Goal: Task Accomplishment & Management: Use online tool/utility

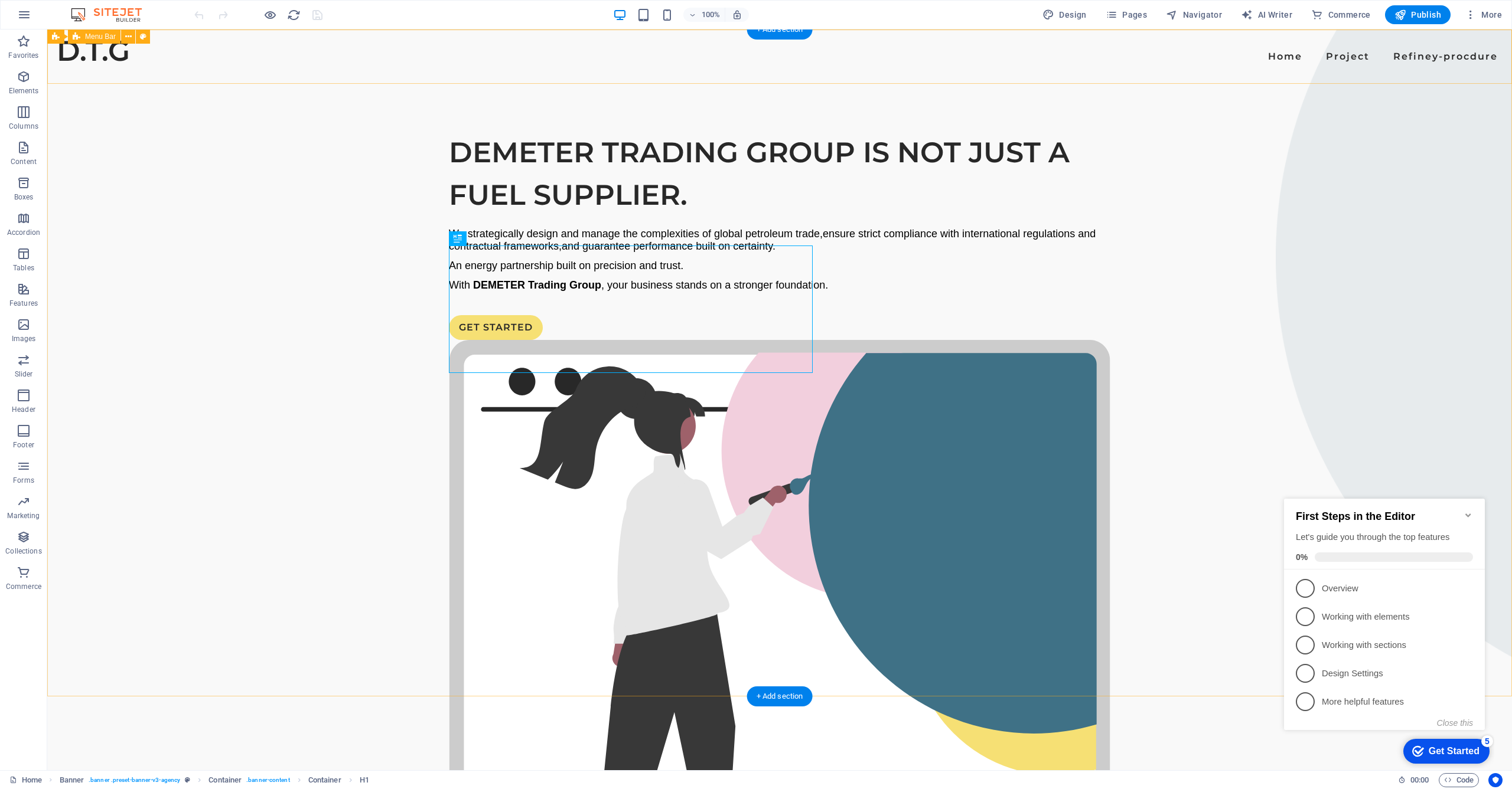
click at [610, 66] on div "Home Project Refiney-procdure" at bounding box center [780, 56] width 1464 height 54
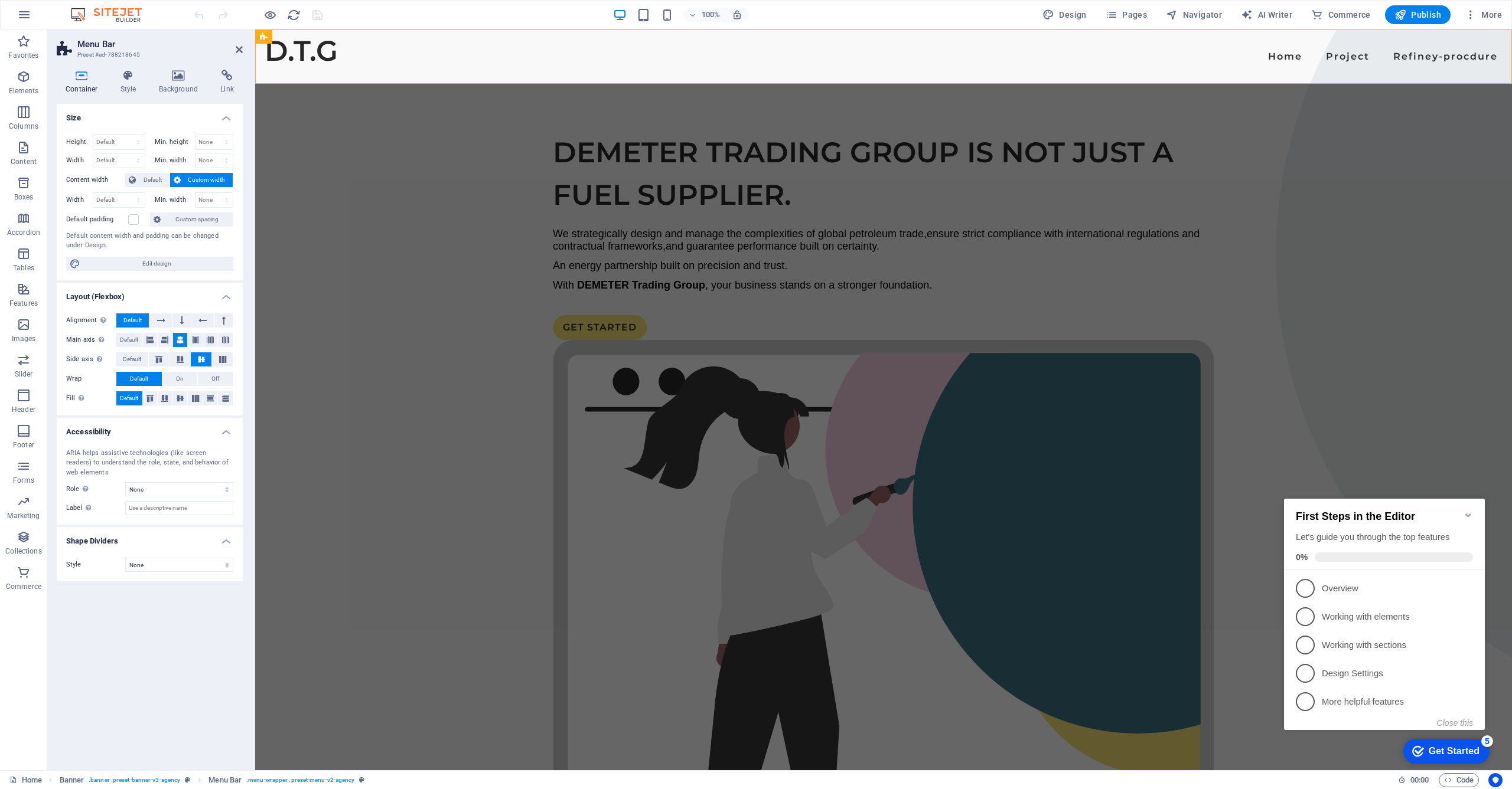
click at [785, 54] on nav "Home Project Refiney-procdure" at bounding box center [883, 56] width 1238 height 19
click at [783, 59] on nav "Home Project Refiney-procdure" at bounding box center [883, 56] width 1238 height 19
click at [776, 43] on icon at bounding box center [774, 40] width 8 height 14
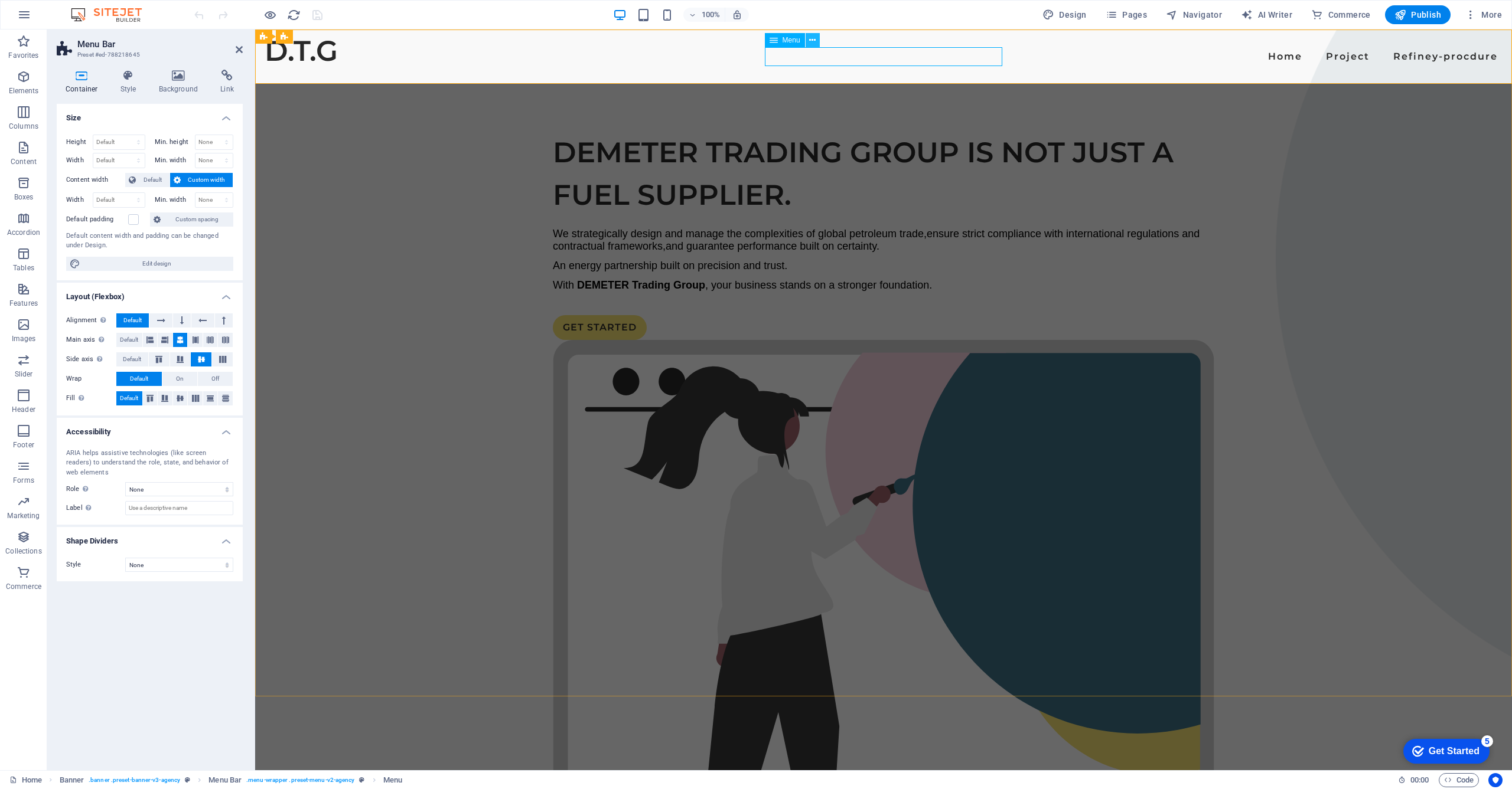
click at [811, 42] on icon at bounding box center [812, 41] width 6 height 12
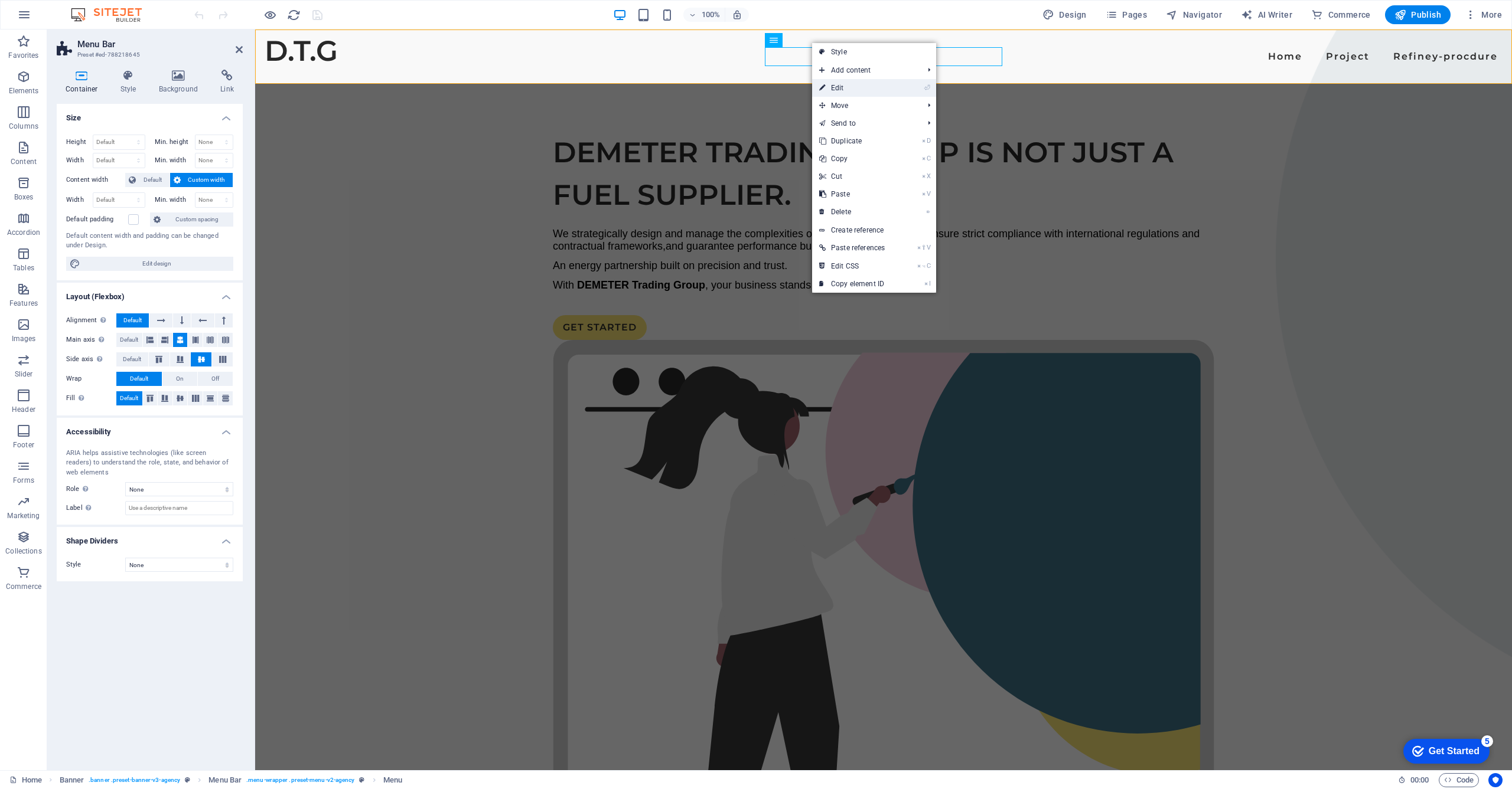
drag, startPoint x: 837, startPoint y: 88, endPoint x: 581, endPoint y: 59, distance: 257.6
click at [837, 88] on link "⏎ Edit" at bounding box center [852, 88] width 80 height 18
select select "2"
select select "3"
select select
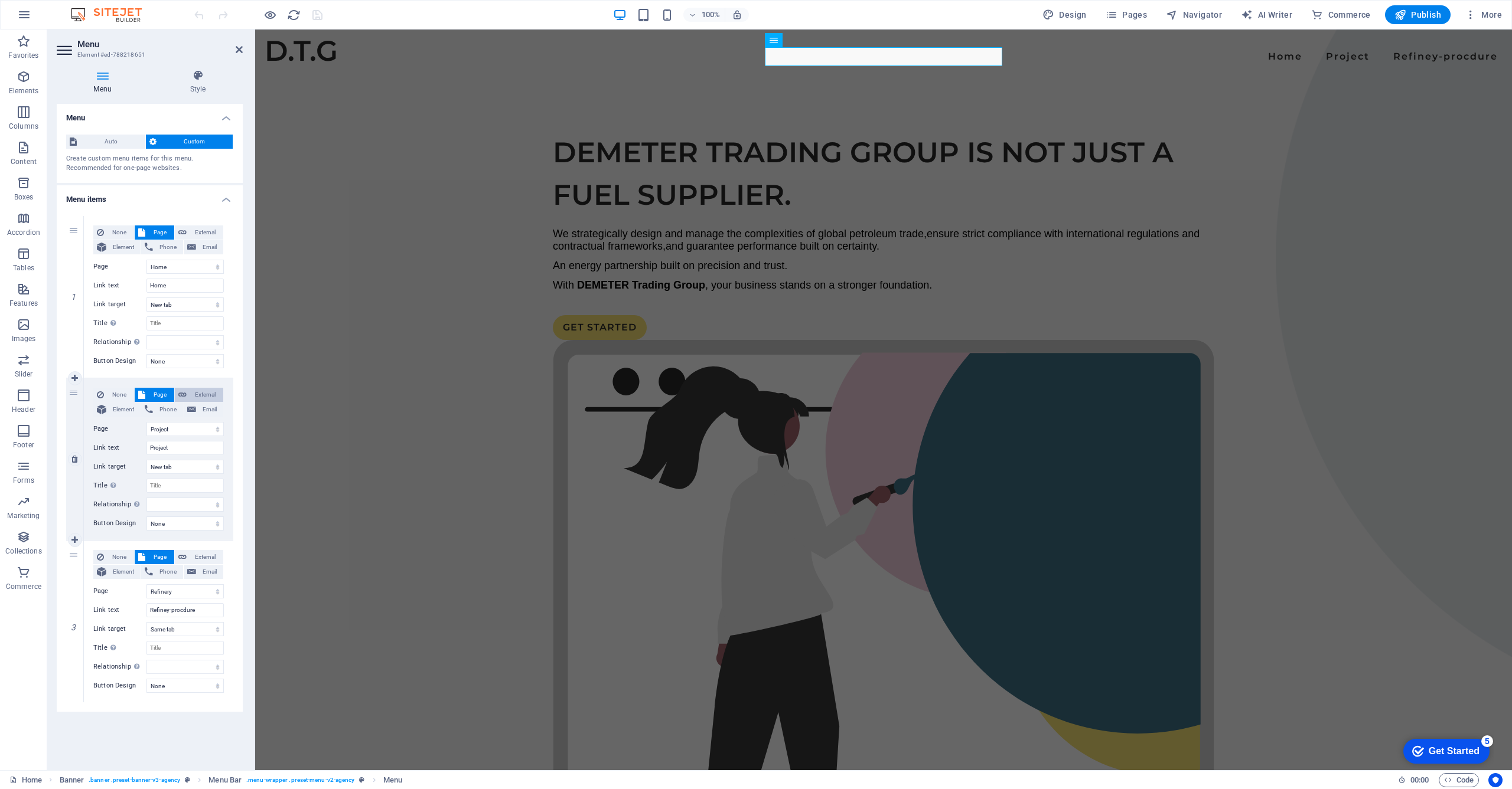
click at [196, 394] on span "External" at bounding box center [205, 394] width 30 height 14
select select
click at [200, 609] on input "Refiney-procdure" at bounding box center [185, 610] width 77 height 14
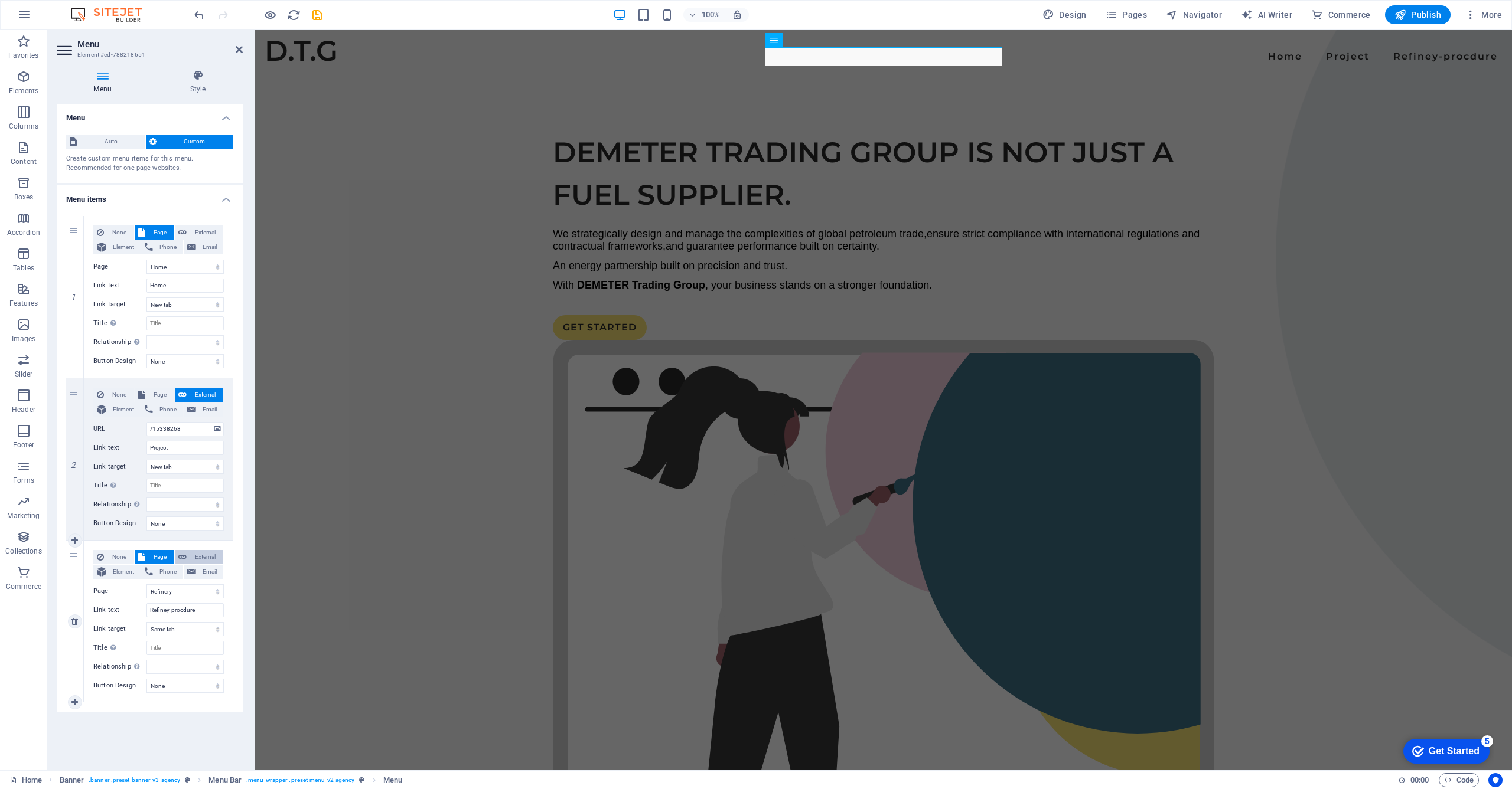
click at [200, 551] on span "External" at bounding box center [205, 557] width 30 height 14
select select
select select "blank"
select select
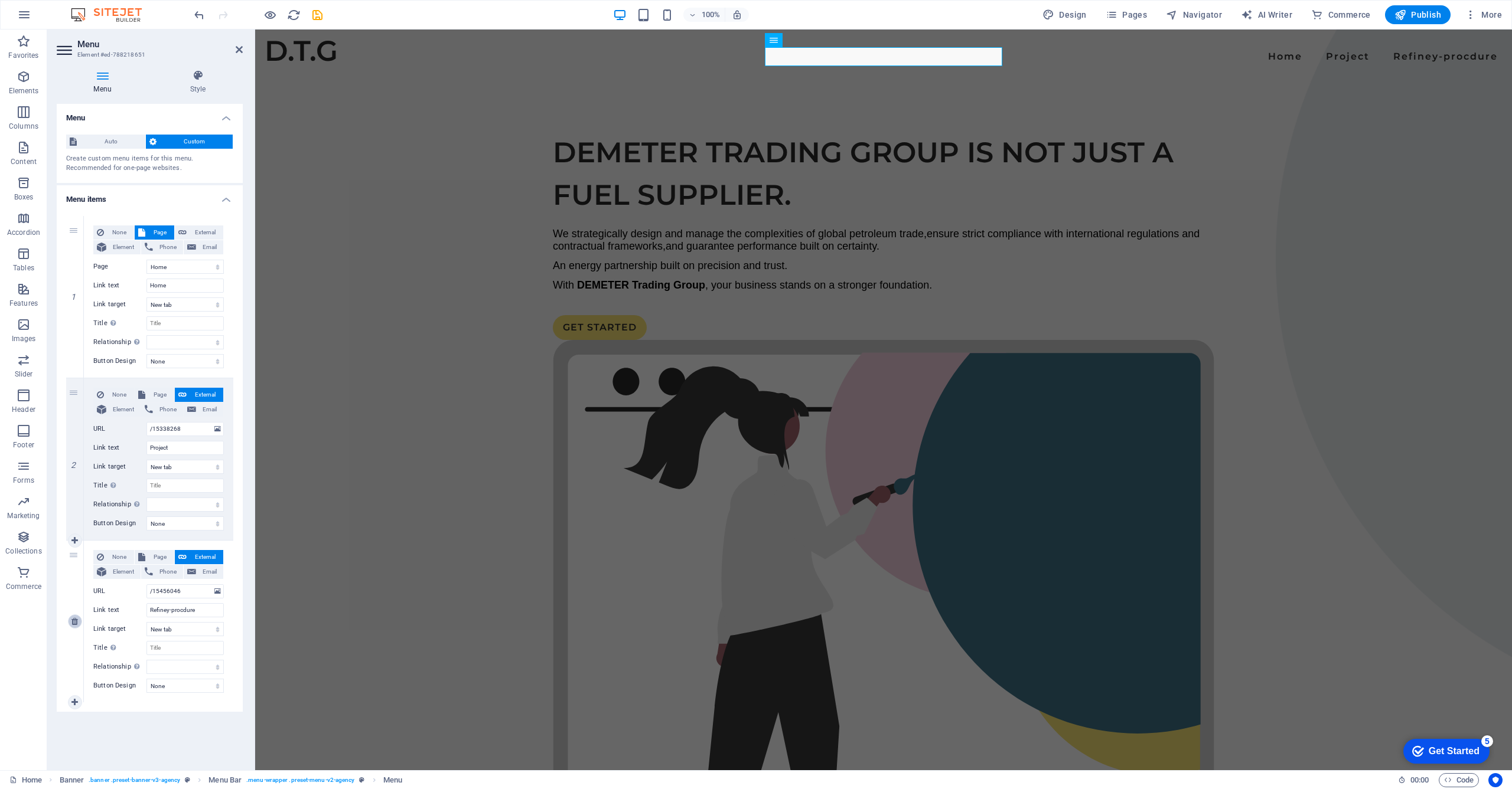
click at [76, 618] on icon at bounding box center [74, 622] width 6 height 8
select select
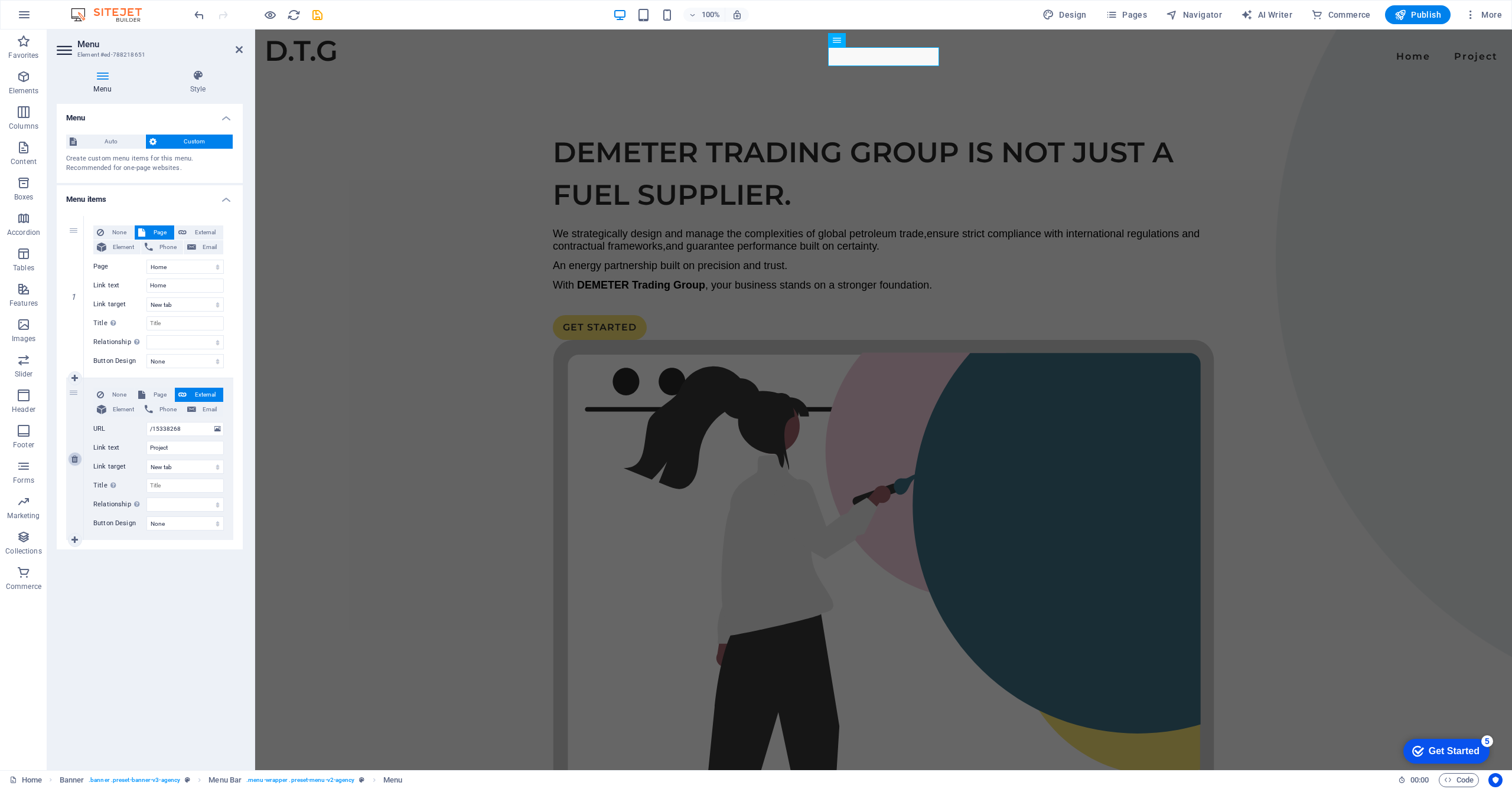
click at [75, 461] on icon at bounding box center [74, 459] width 6 height 8
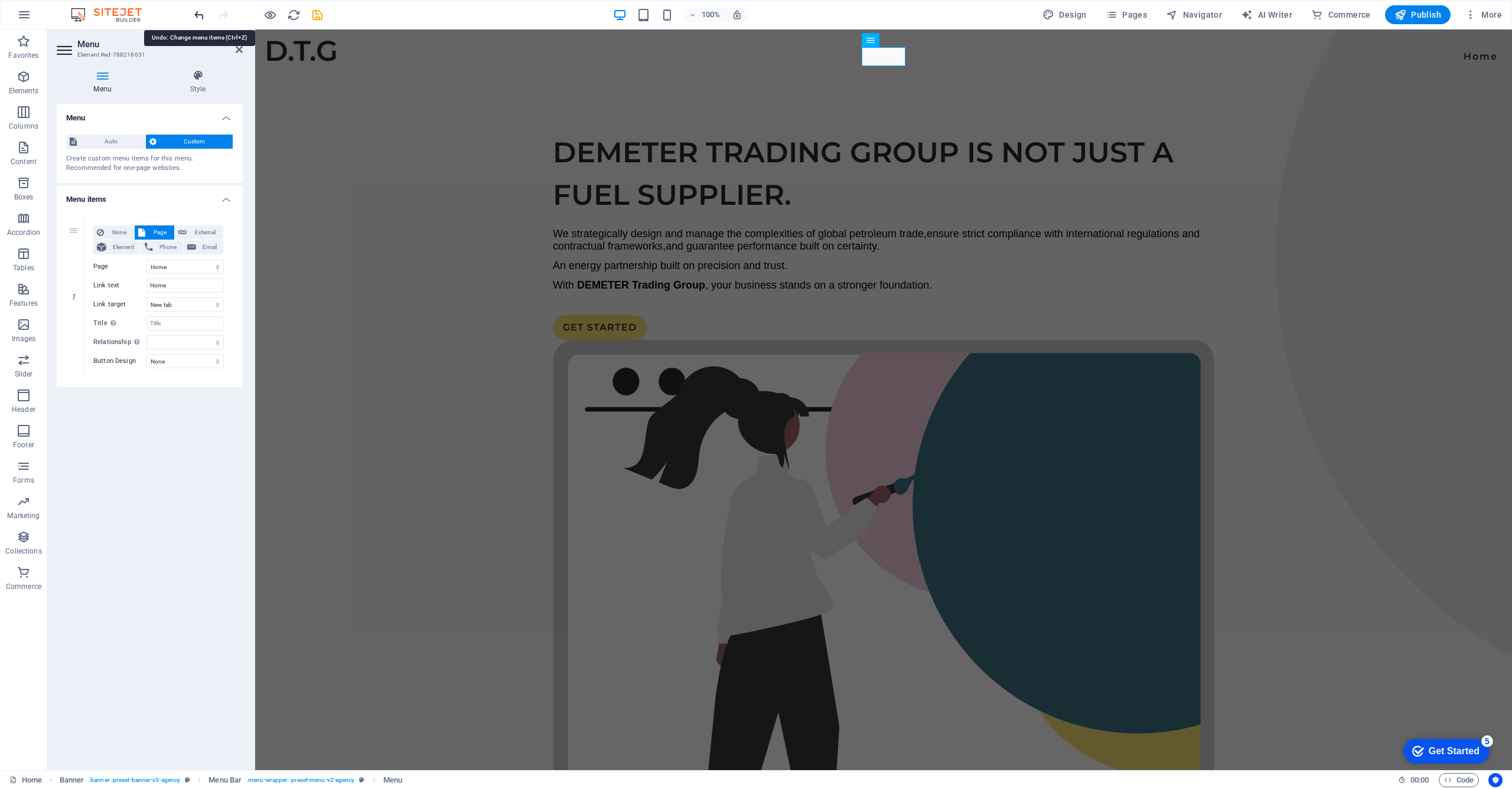
click at [200, 14] on icon "undo" at bounding box center [199, 15] width 14 height 14
select select
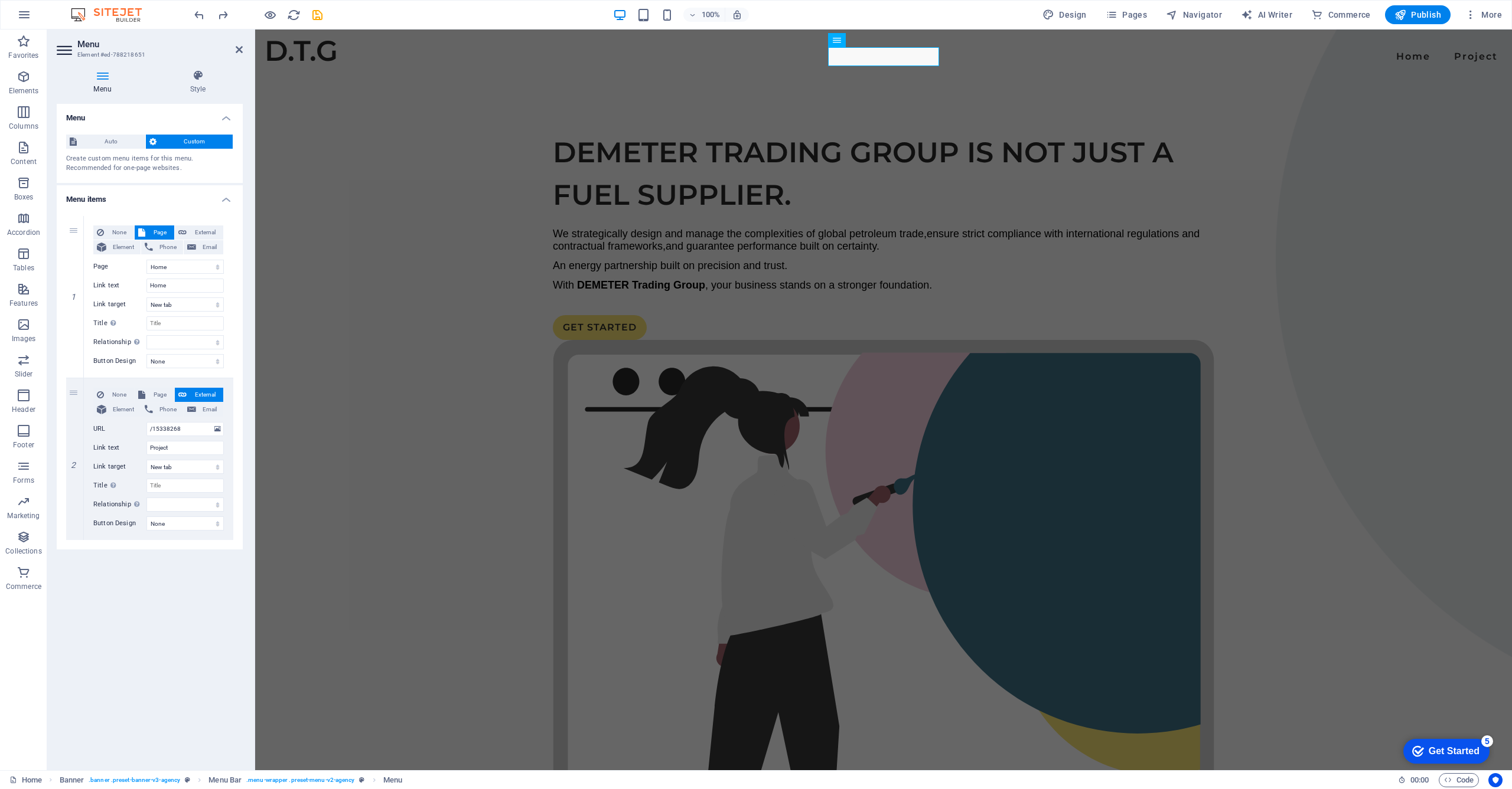
drag, startPoint x: 1435, startPoint y: 748, endPoint x: 1549, endPoint y: 999, distance: 275.7
click at [1435, 748] on div "Get Started" at bounding box center [1454, 751] width 51 height 10
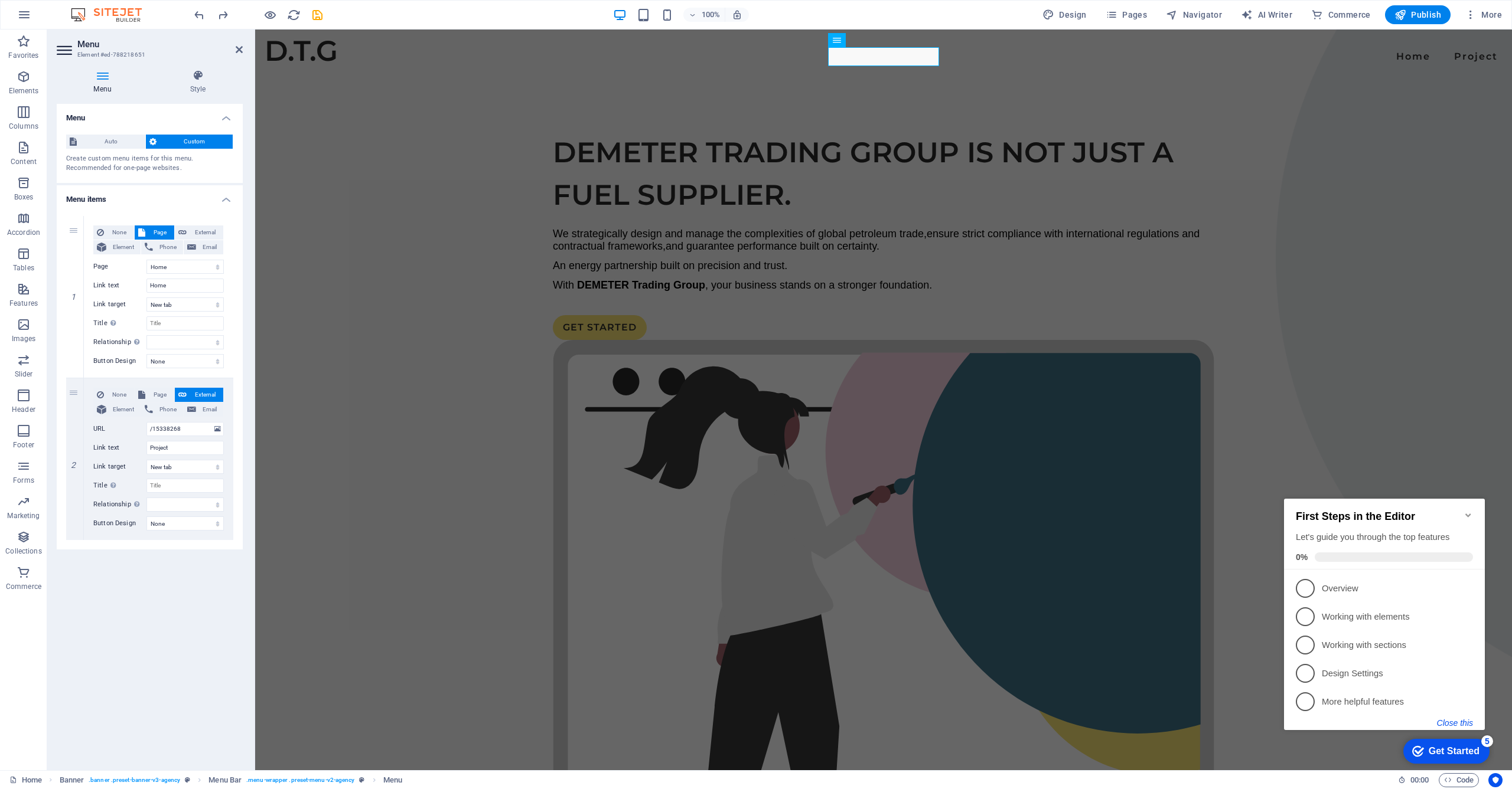
click at [1464, 722] on button "Close this" at bounding box center [1455, 723] width 36 height 10
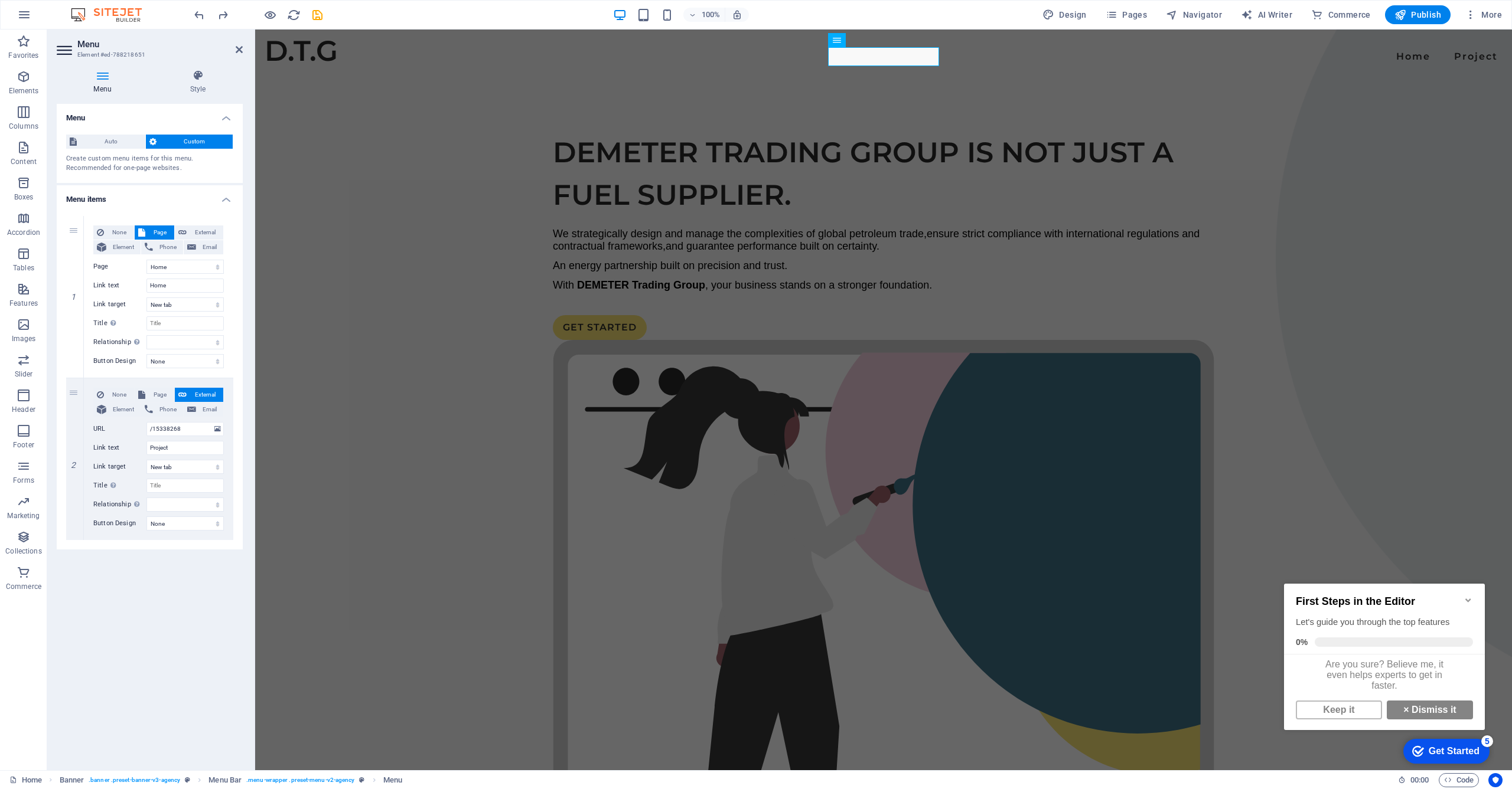
drag, startPoint x: 1362, startPoint y: 719, endPoint x: 1361, endPoint y: 806, distance: 87.0
click at [1362, 719] on link "Keep it" at bounding box center [1338, 710] width 86 height 19
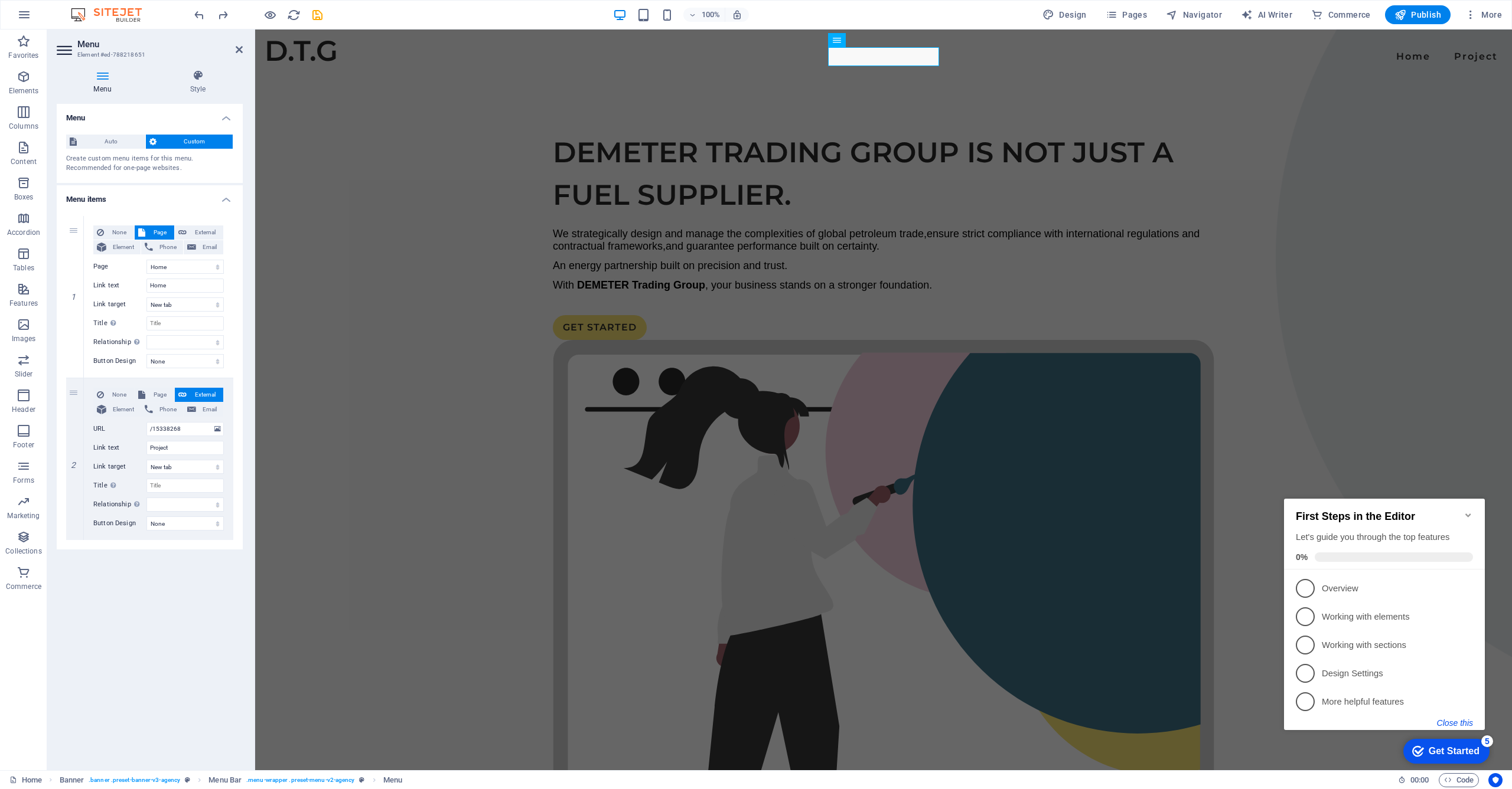
click at [1451, 721] on button "Close this" at bounding box center [1455, 723] width 36 height 10
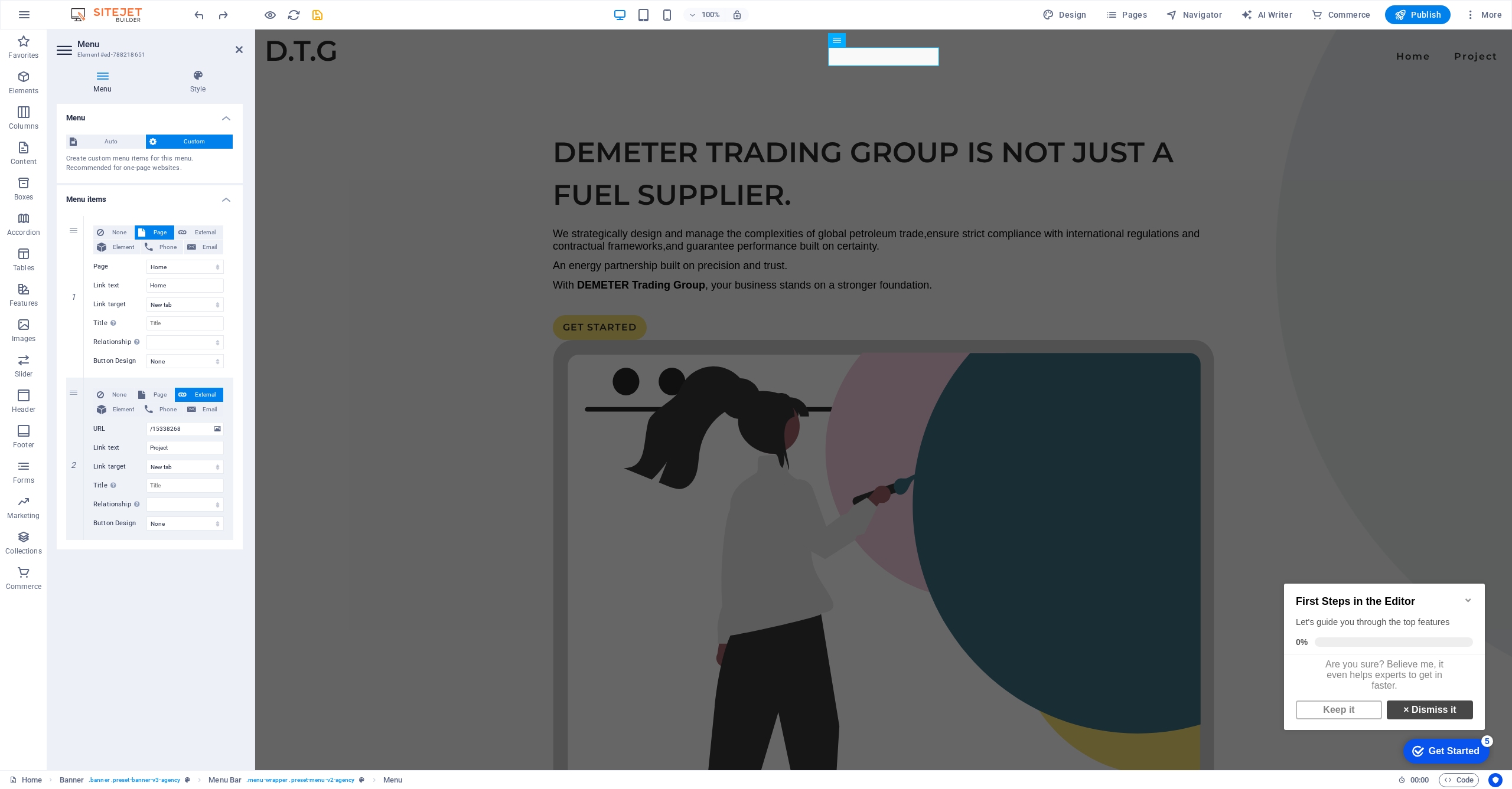
click at [1424, 717] on link "× Dismiss it" at bounding box center [1429, 710] width 86 height 19
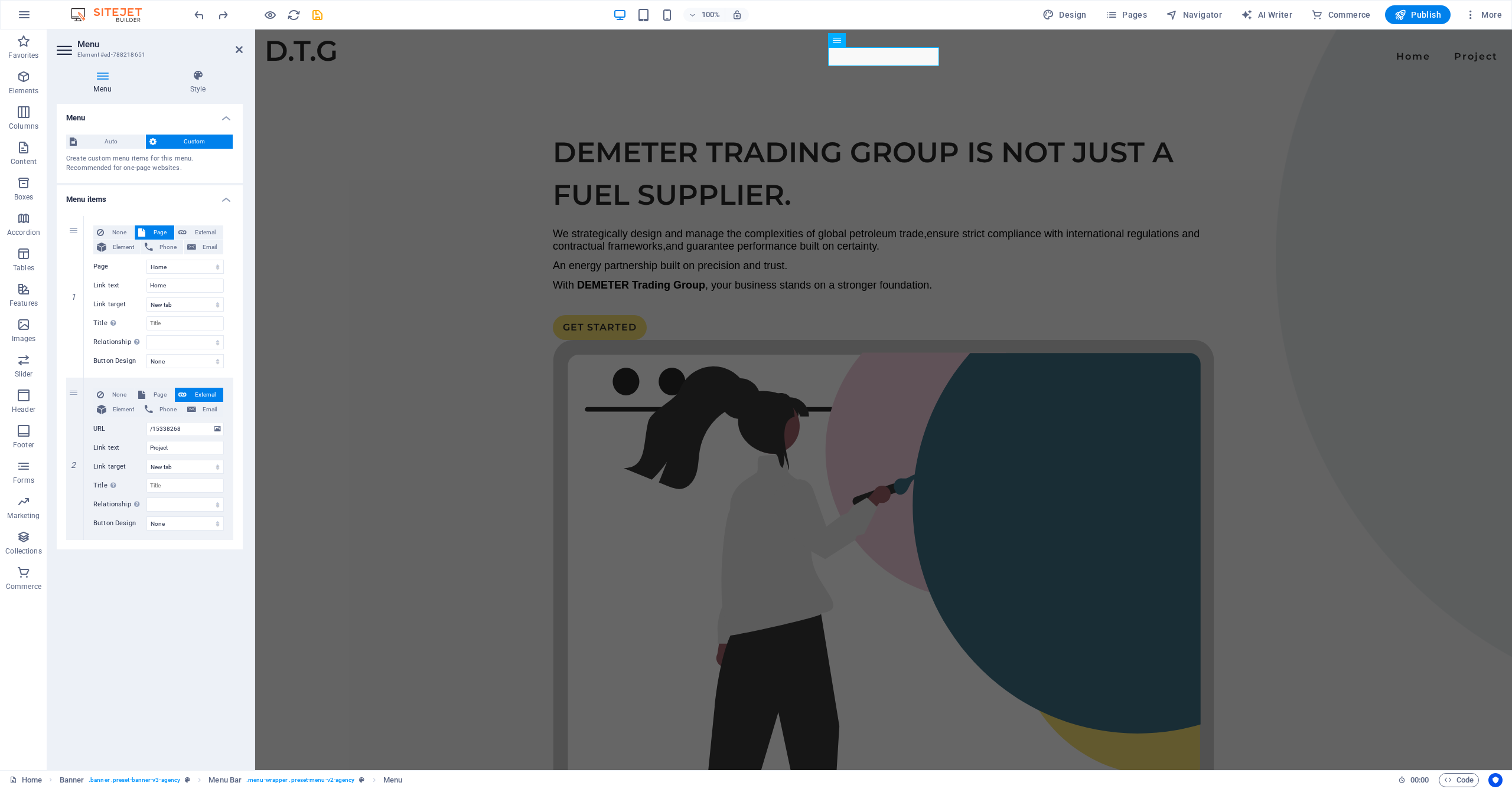
click at [177, 603] on div "Menu Auto Custom Create custom menu items for this menu. Recommended for one-pa…" at bounding box center [149, 432] width 186 height 657
click at [1490, 20] on span "More" at bounding box center [1483, 14] width 37 height 12
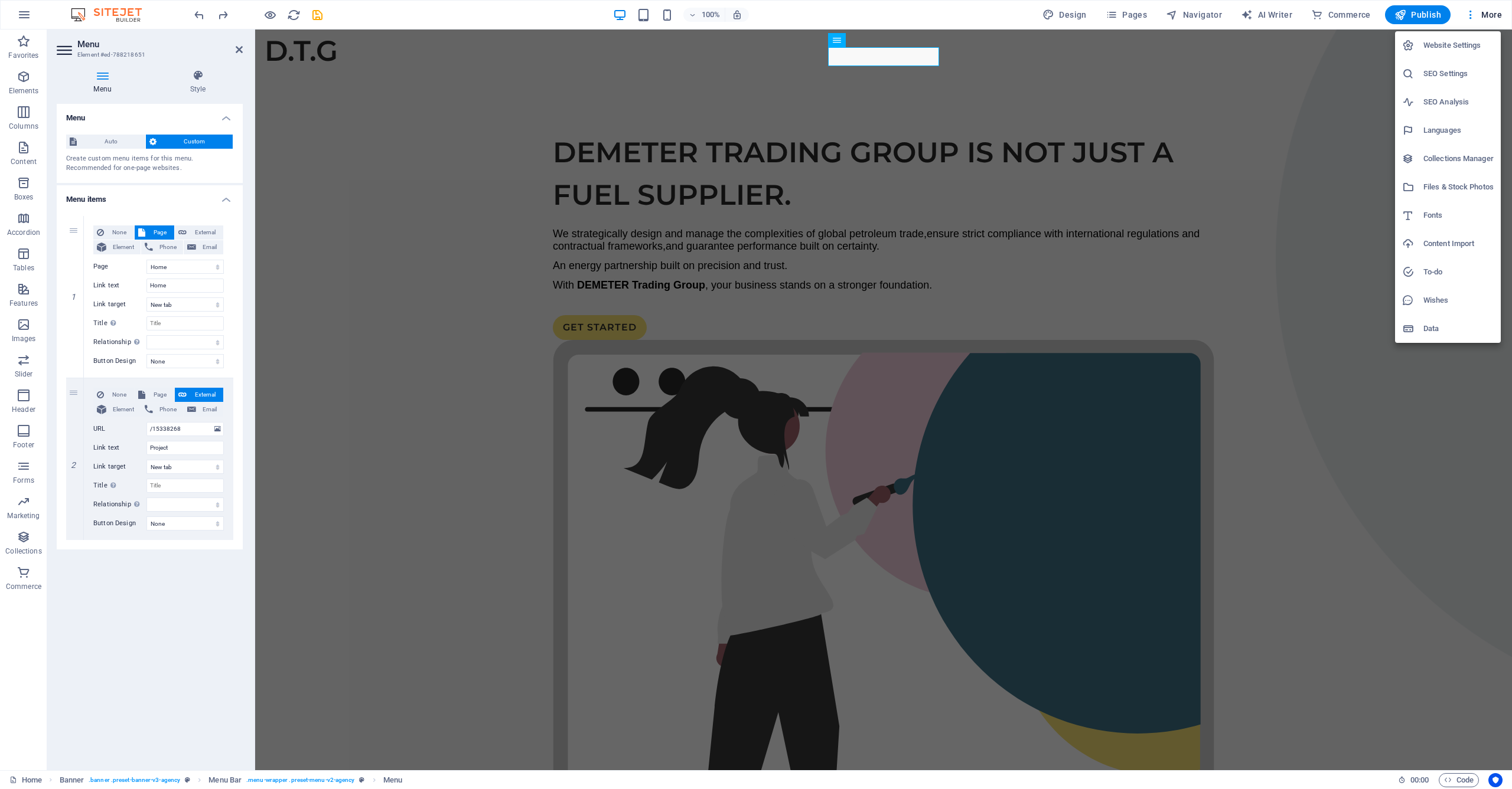
click at [1422, 17] on div at bounding box center [756, 394] width 1512 height 789
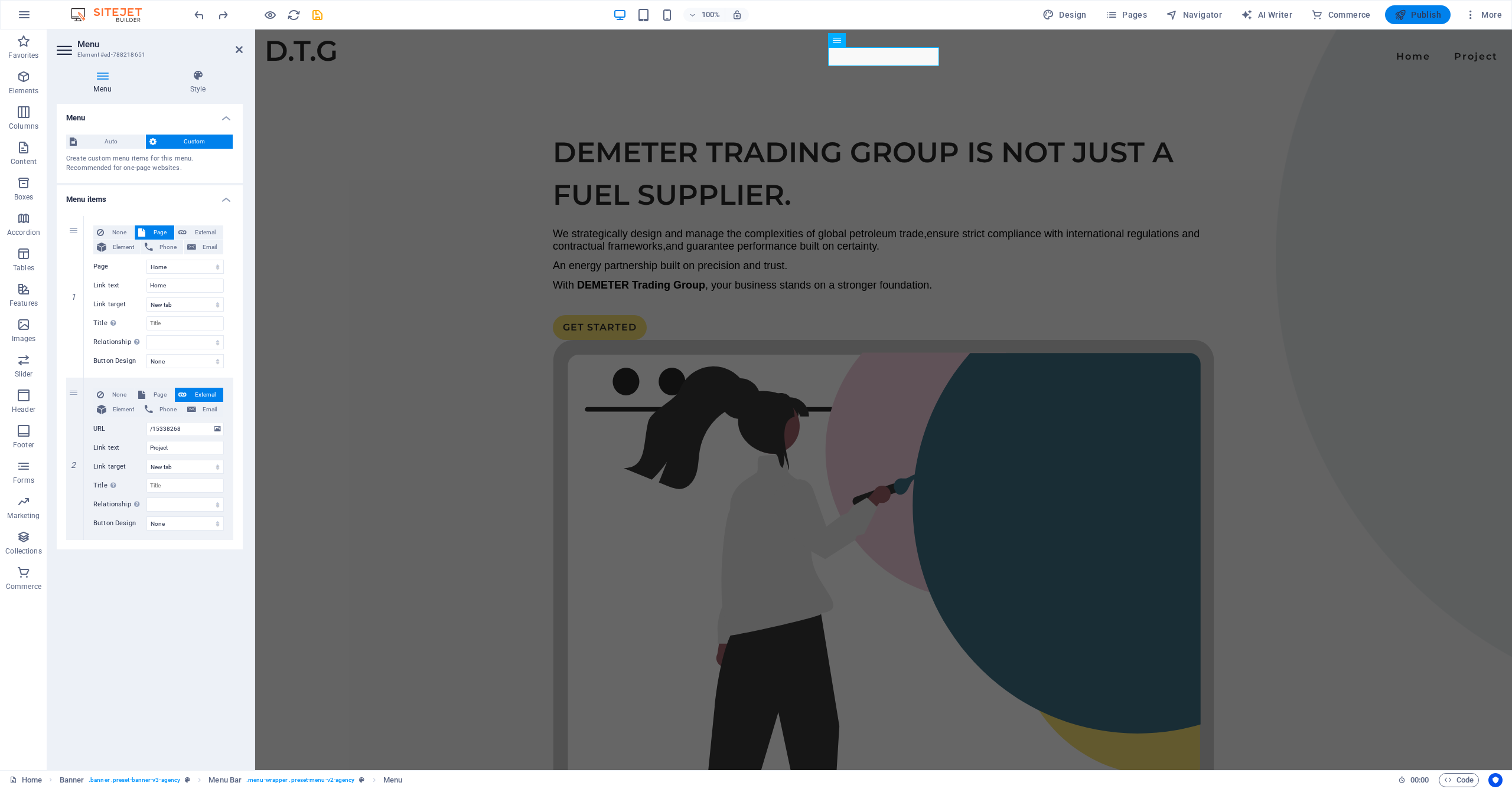
click at [1419, 17] on span "Publish" at bounding box center [1418, 14] width 47 height 12
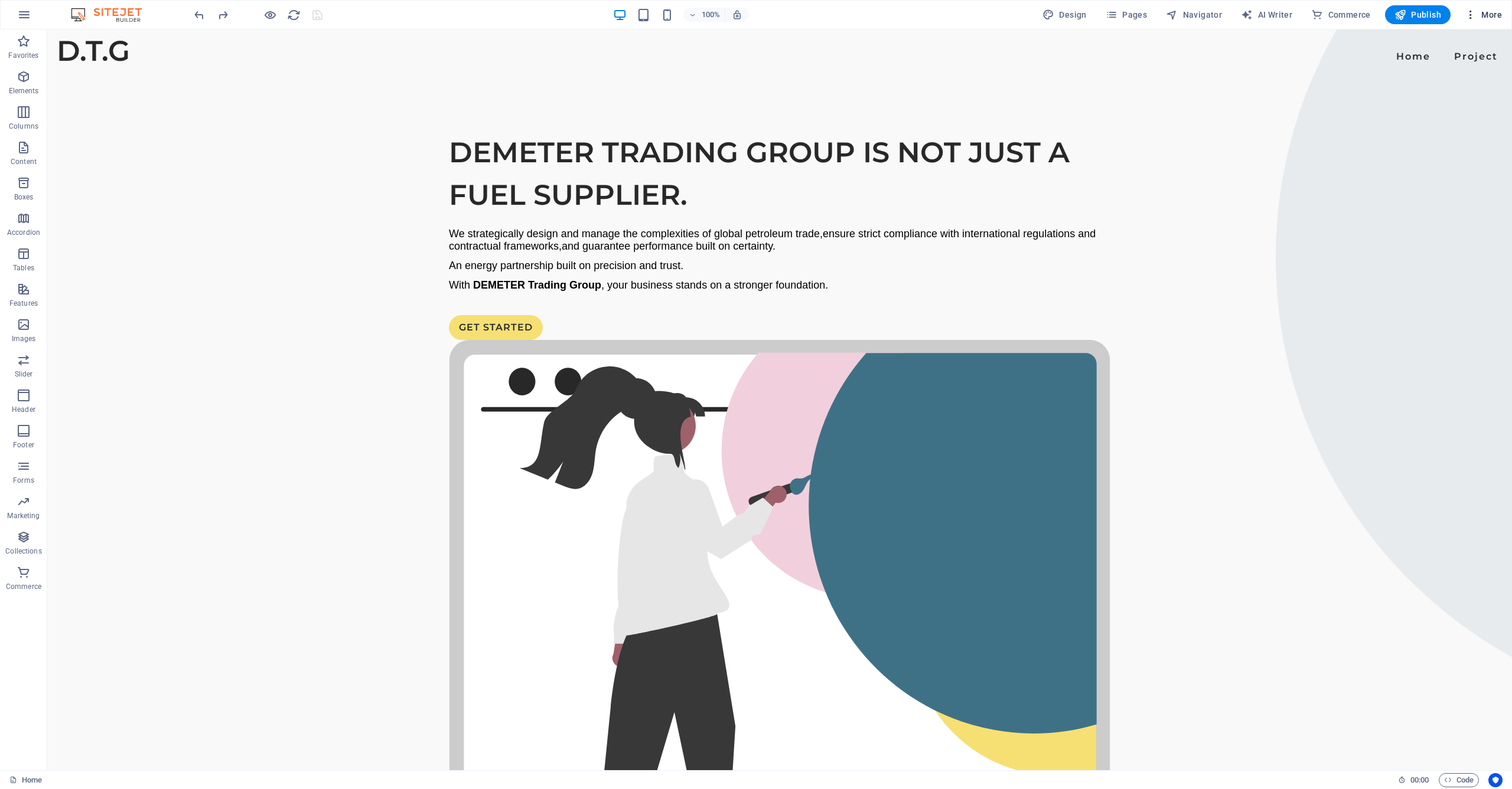
click at [1493, 14] on span "More" at bounding box center [1483, 14] width 37 height 12
